Goal: Task Accomplishment & Management: Manage account settings

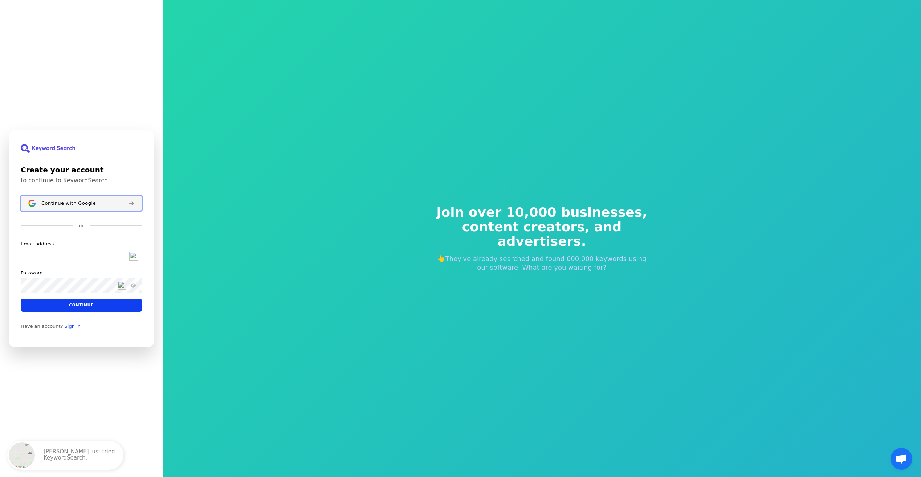
click at [38, 205] on button "Continue with Google" at bounding box center [81, 203] width 121 height 15
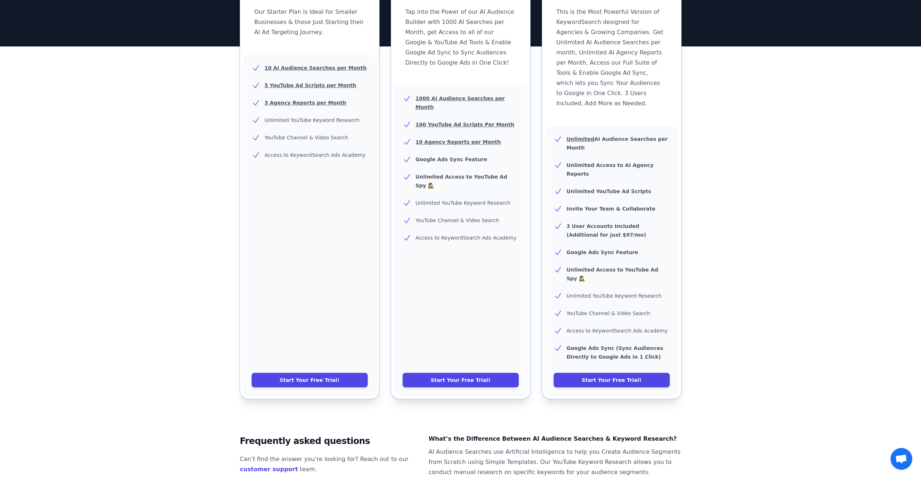
scroll to position [182, 0]
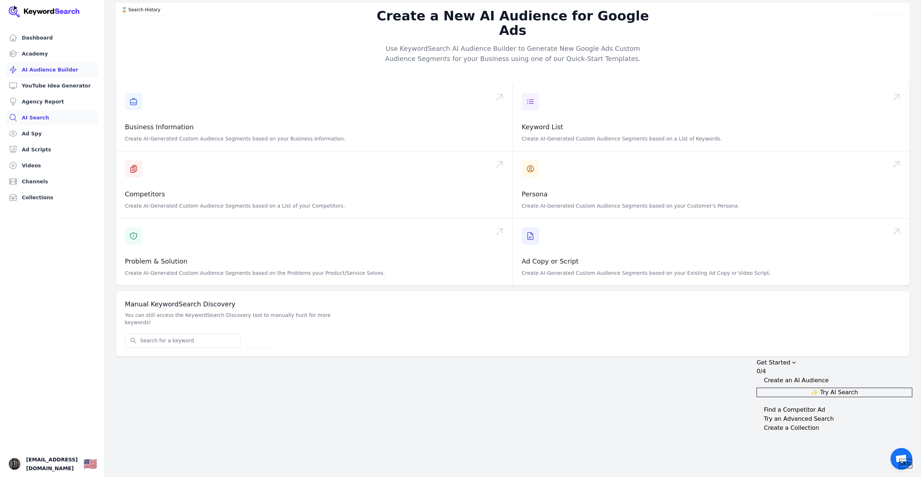
click at [29, 121] on link "AI Search" at bounding box center [52, 117] width 93 height 15
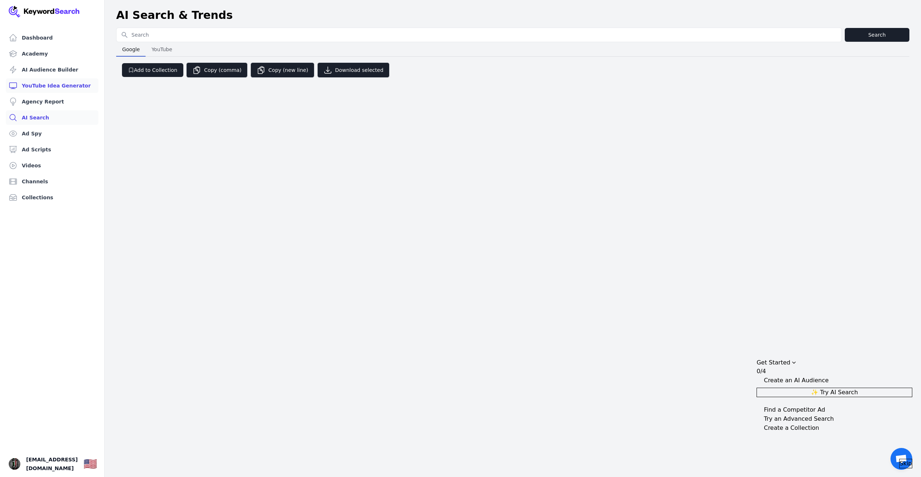
click at [46, 86] on link "YouTube Idea Generator" at bounding box center [52, 85] width 93 height 15
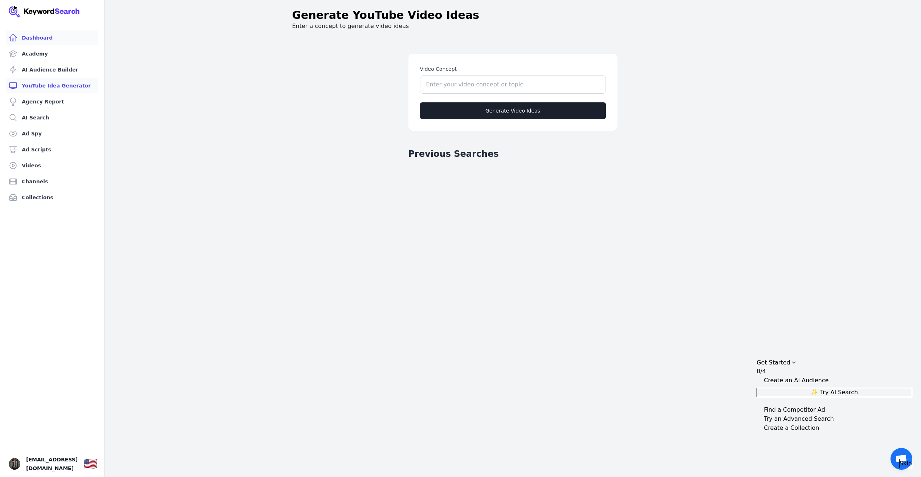
click at [31, 35] on link "Dashboard" at bounding box center [52, 38] width 93 height 15
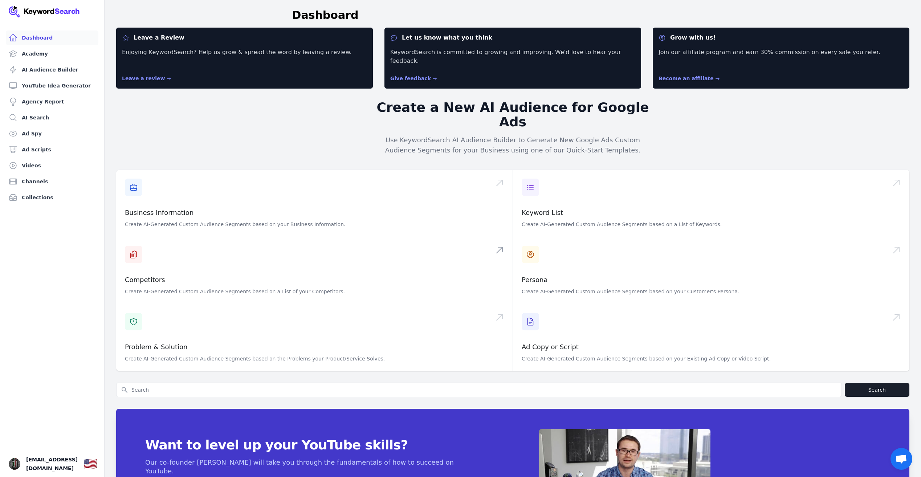
scroll to position [49, 0]
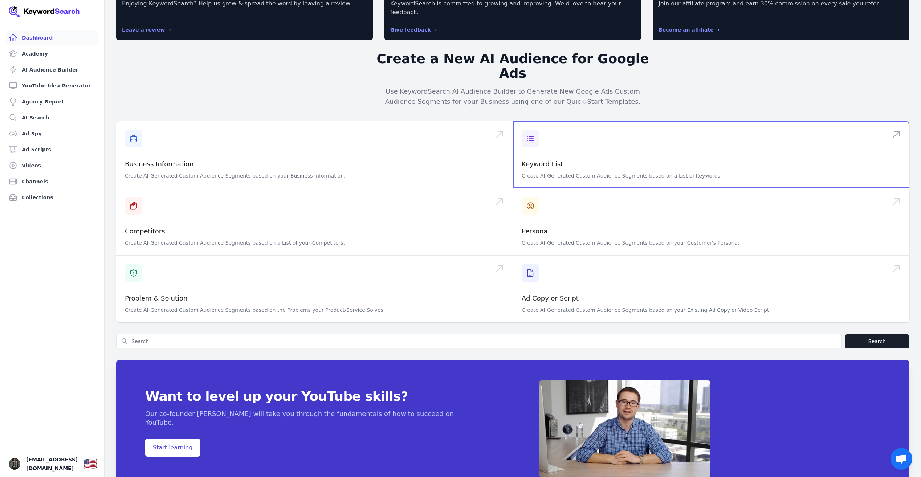
click at [529, 122] on span at bounding box center [711, 154] width 397 height 67
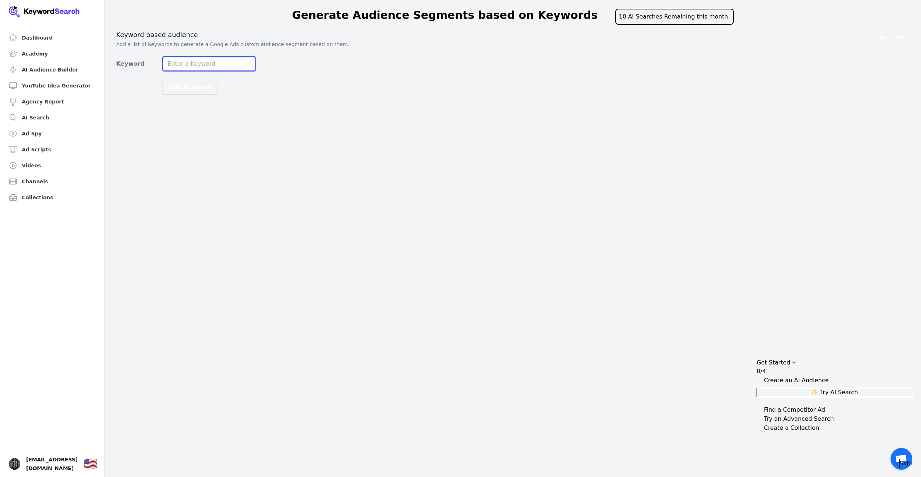
click at [184, 64] on input "Keyword" at bounding box center [209, 64] width 93 height 15
type input "labyrinth"
click at [163, 80] on button "Add Keyword" at bounding box center [190, 87] width 55 height 15
click at [171, 122] on div "labyrinth" at bounding box center [186, 123] width 134 height 11
click at [163, 143] on button "Generate Audiences" at bounding box center [185, 141] width 139 height 14
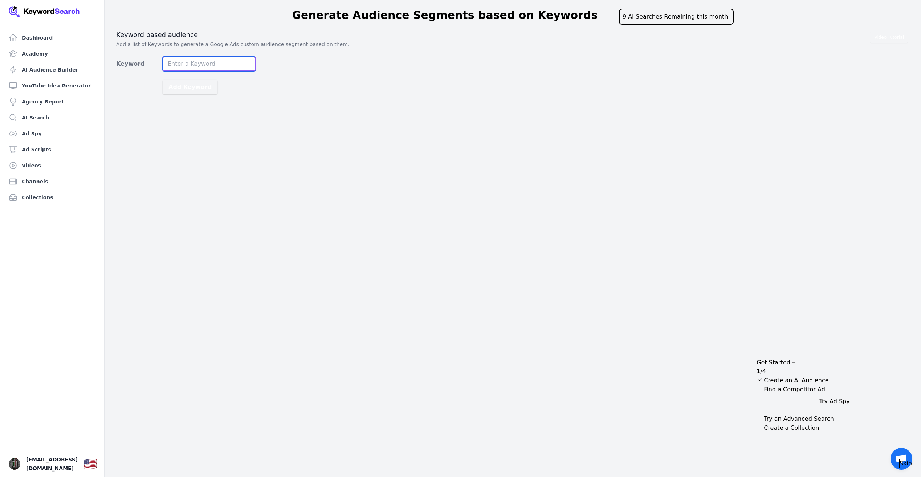
click at [198, 63] on input "Keyword" at bounding box center [209, 64] width 93 height 15
type input "labyrinth"
click at [163, 80] on button "Add Keyword" at bounding box center [190, 87] width 55 height 15
type input "ancient egypt"
click at [163, 80] on button "Add Keyword" at bounding box center [190, 87] width 55 height 15
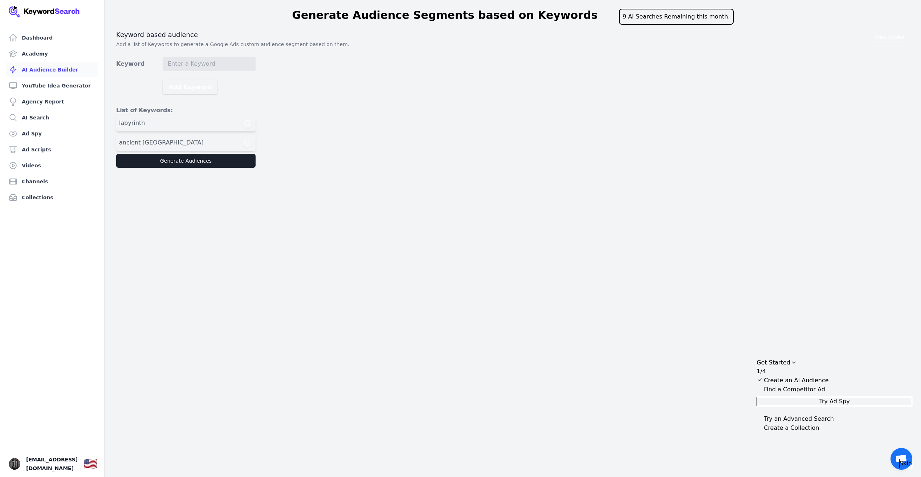
click at [52, 68] on link "AI Audience Builder" at bounding box center [52, 69] width 93 height 15
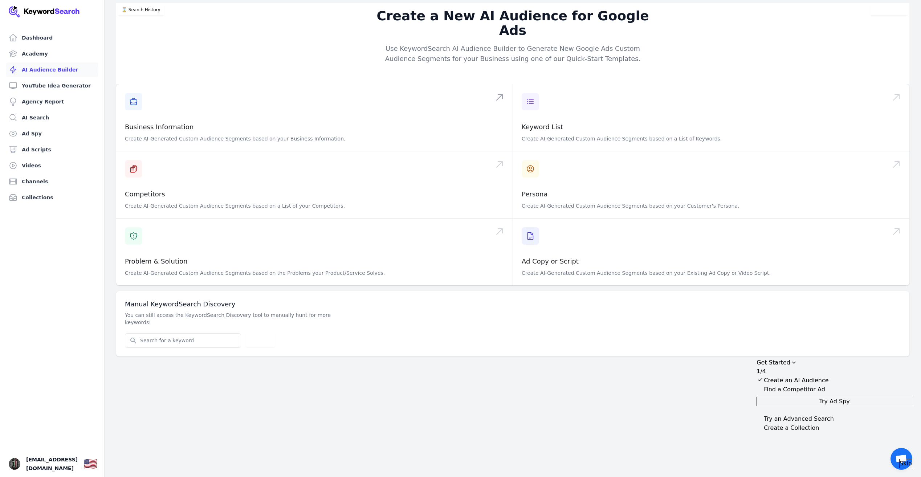
scroll to position [9, 0]
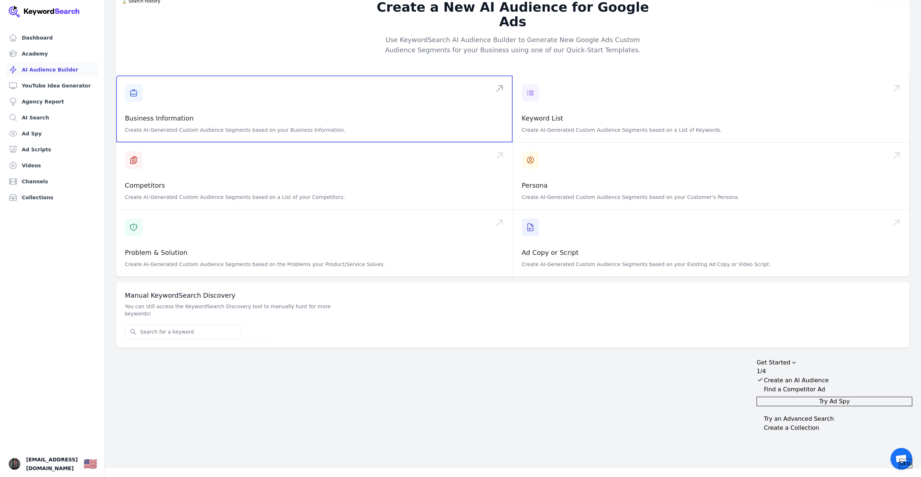
click at [132, 82] on span at bounding box center [314, 109] width 397 height 67
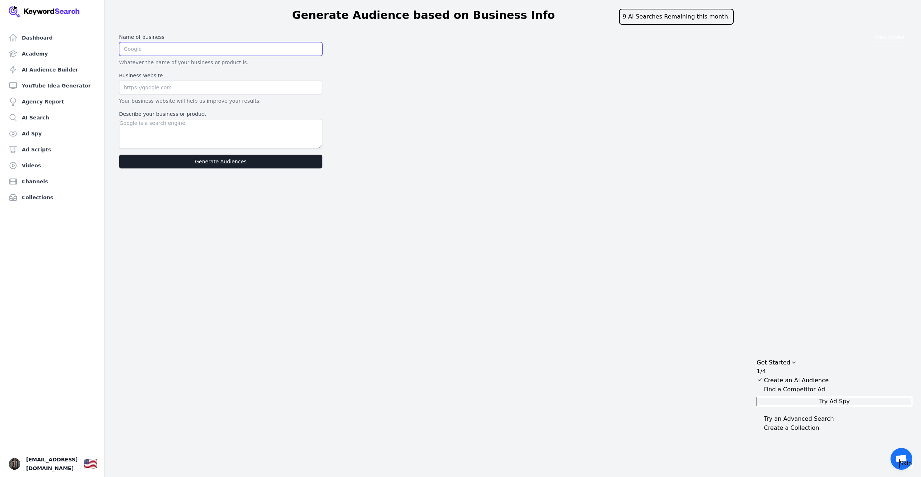
click at [137, 51] on input "text" at bounding box center [220, 49] width 203 height 14
type input "Fringe Facts"
click at [208, 83] on input "text" at bounding box center [220, 88] width 203 height 14
paste input "[URL][DOMAIN_NAME]"
type input "[URL][DOMAIN_NAME]"
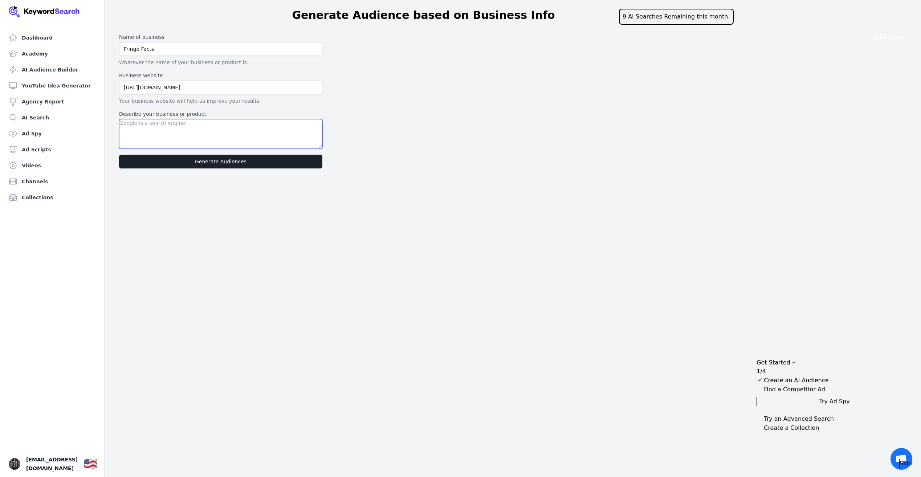
click at [170, 132] on textarea "Describe your business or product." at bounding box center [220, 134] width 203 height 30
type textarea "A youtube channel that talks about ancient history, conspiracy theories and doe…"
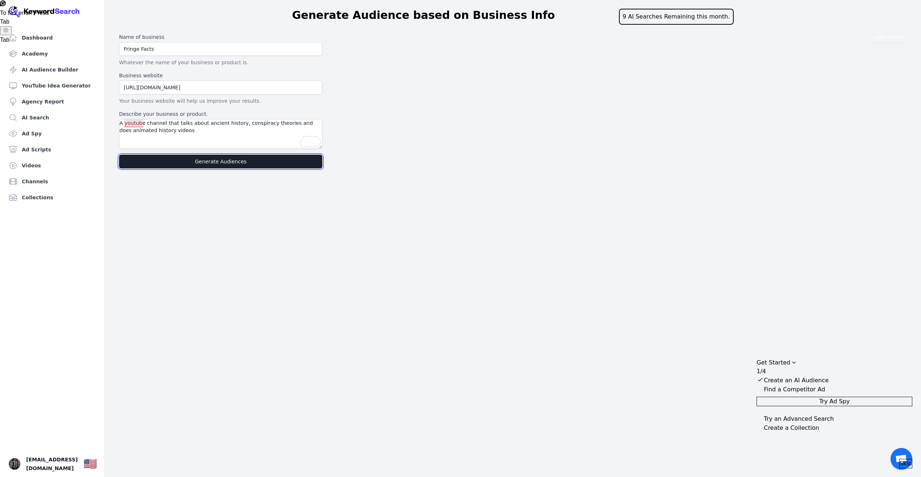
click at [145, 162] on button "Generate Audiences" at bounding box center [220, 162] width 203 height 14
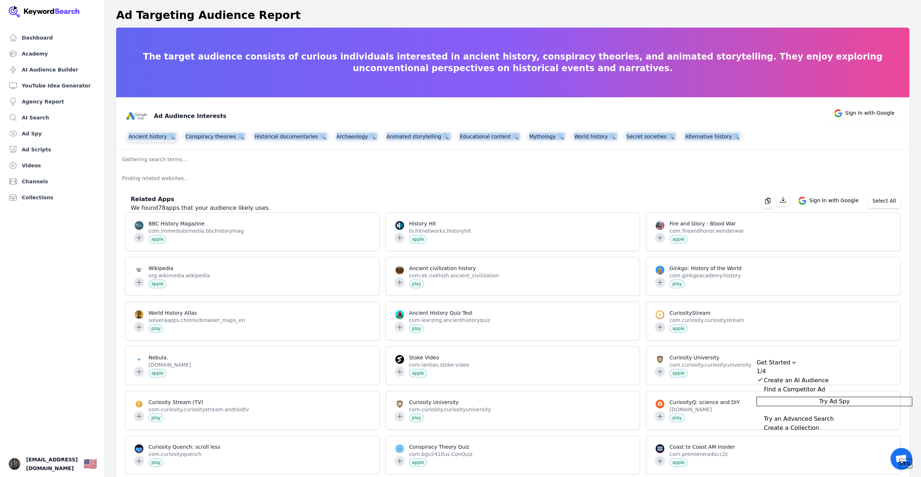
drag, startPoint x: 760, startPoint y: 119, endPoint x: 126, endPoint y: 118, distance: 634.0
click at [126, 128] on div "Ancient history 🔍 Conspiracy theories 🔍 Historical documentaries 🔍 Archaeology …" at bounding box center [513, 135] width 776 height 15
copy div "Ancient history 🔍 Conspiracy theories 🔍 Historical documentaries 🔍 Archaeology …"
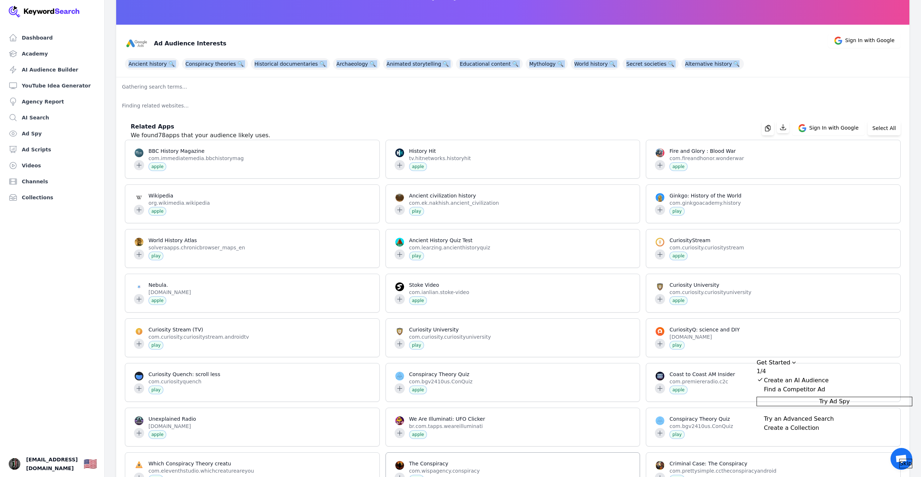
scroll to position [36, 0]
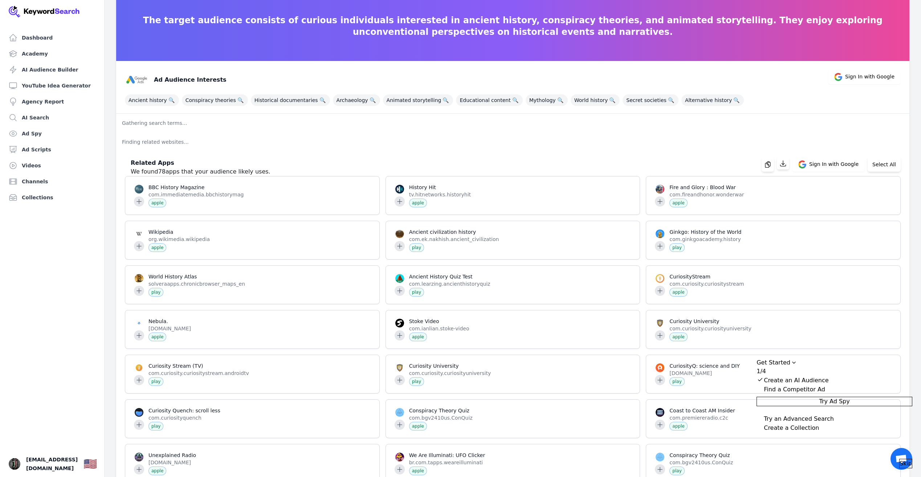
click at [164, 114] on p "Gathering search terms..." at bounding box center [512, 123] width 793 height 19
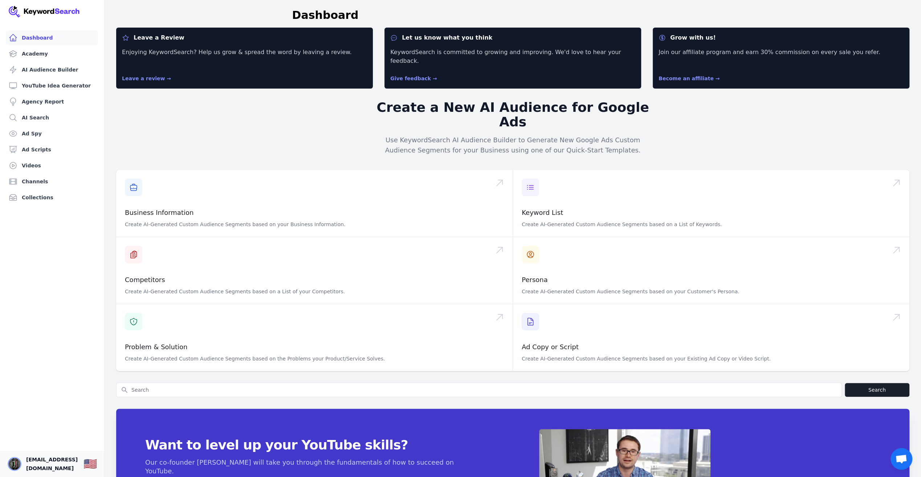
click at [10, 461] on img "Open user button" at bounding box center [15, 464] width 12 height 12
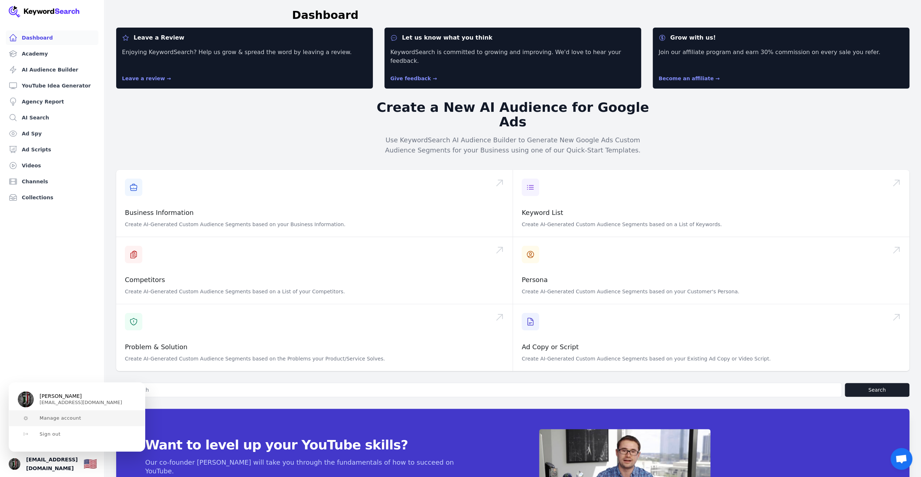
click at [52, 421] on span "Manage account" at bounding box center [61, 418] width 42 height 6
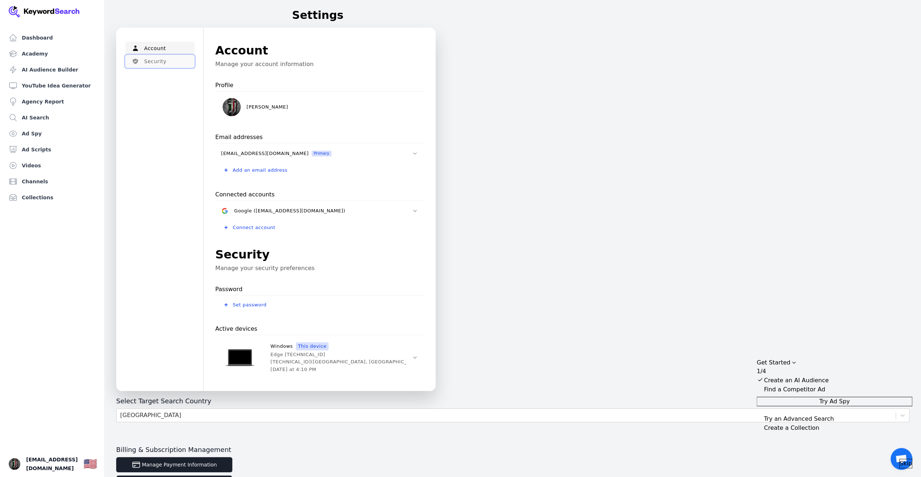
click at [154, 62] on button "Security" at bounding box center [159, 61] width 69 height 13
click at [158, 50] on button "Account" at bounding box center [159, 48] width 69 height 13
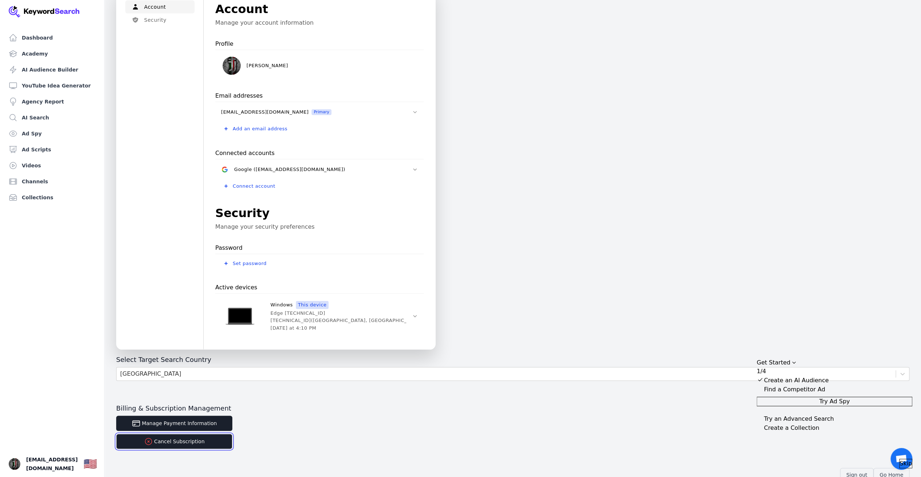
click at [168, 441] on button "Cancel Subscription" at bounding box center [174, 441] width 116 height 15
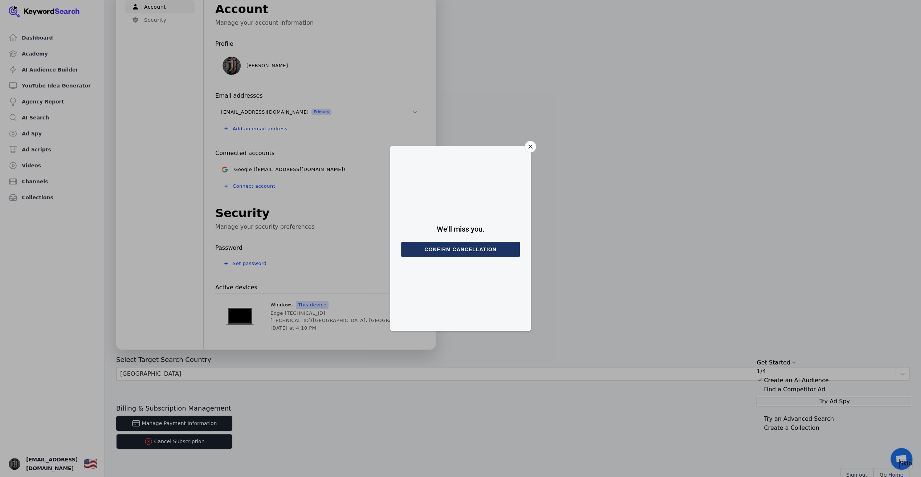
click at [457, 245] on button "Confirm cancellation" at bounding box center [460, 249] width 119 height 15
